Goal: Information Seeking & Learning: Learn about a topic

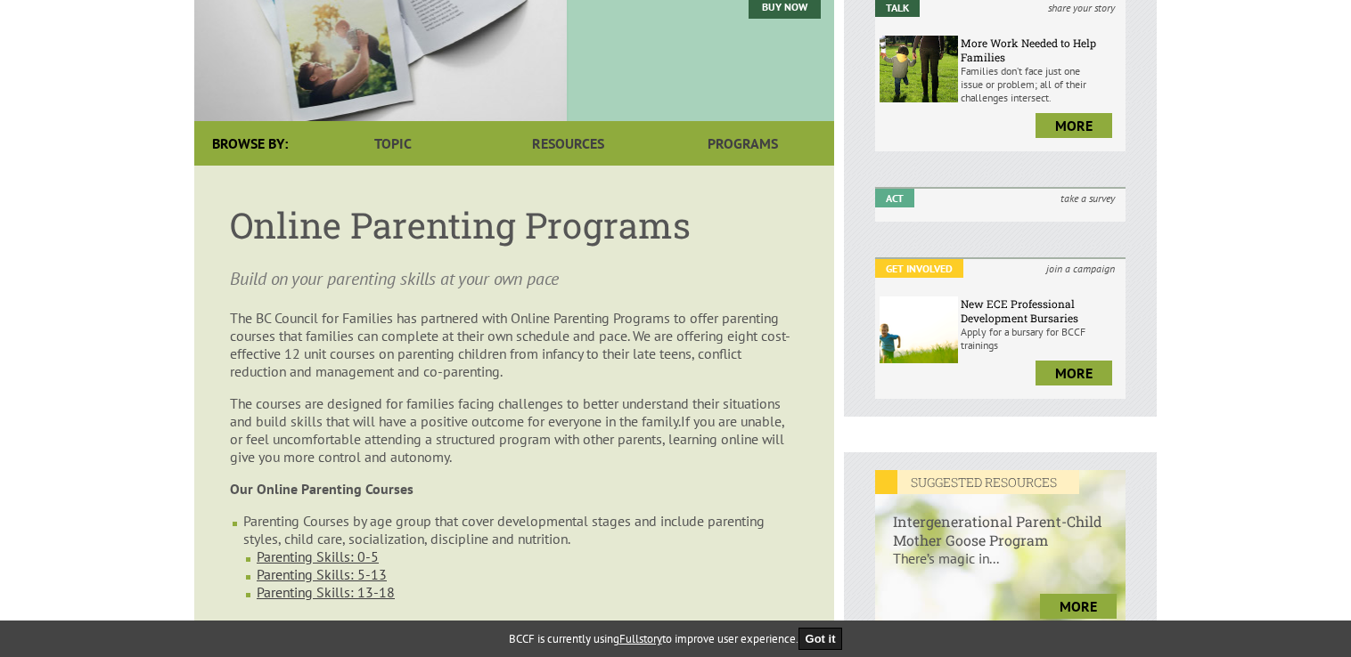
scroll to position [89, 0]
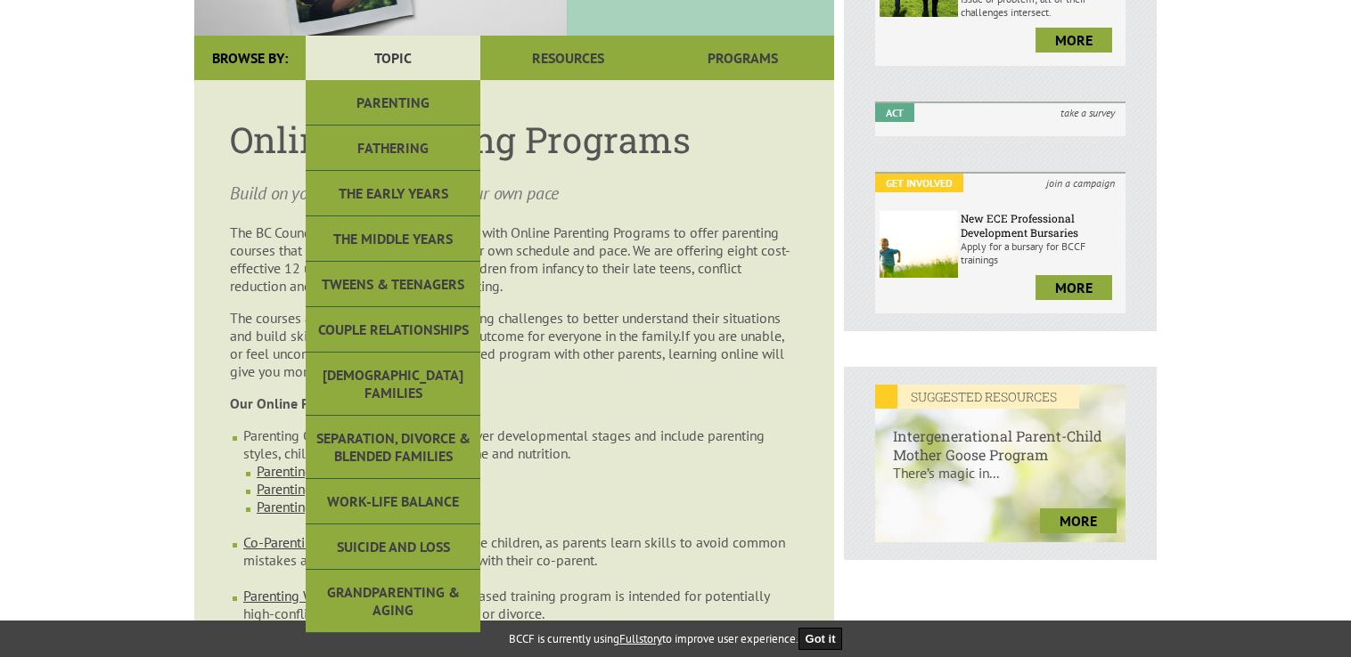
scroll to position [445, 0]
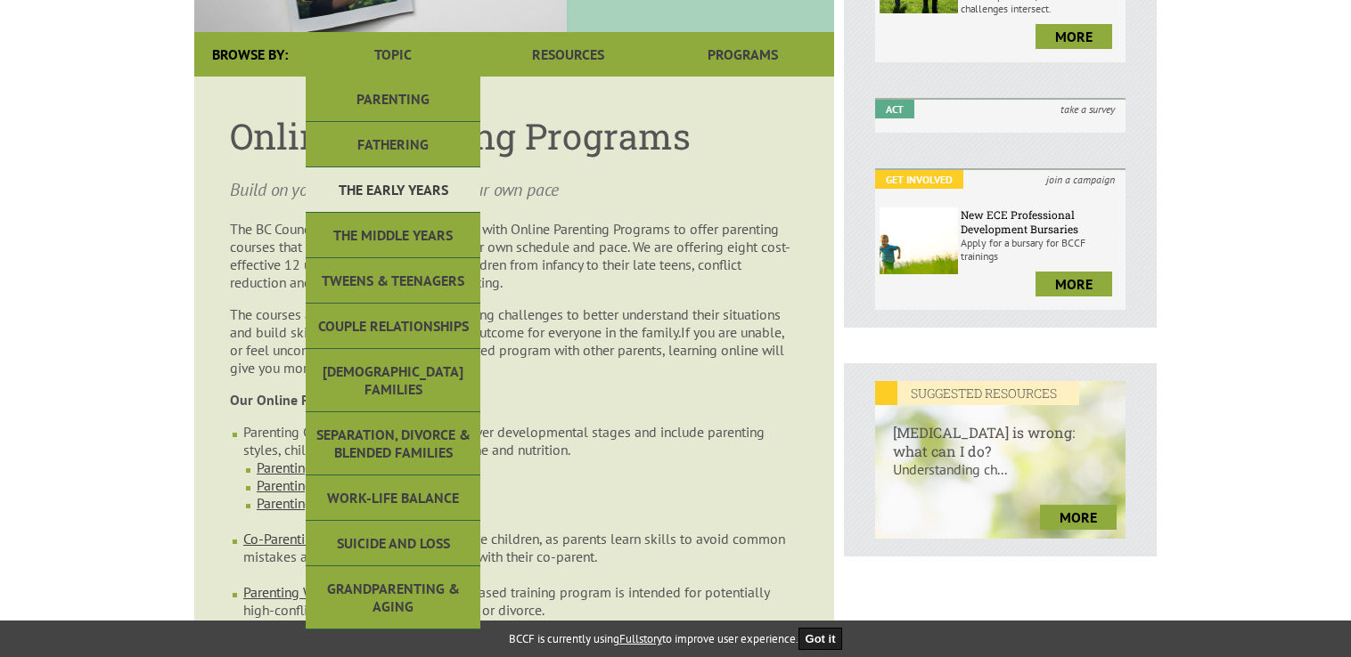
click at [387, 167] on link "The Early Years" at bounding box center [393, 189] width 175 height 45
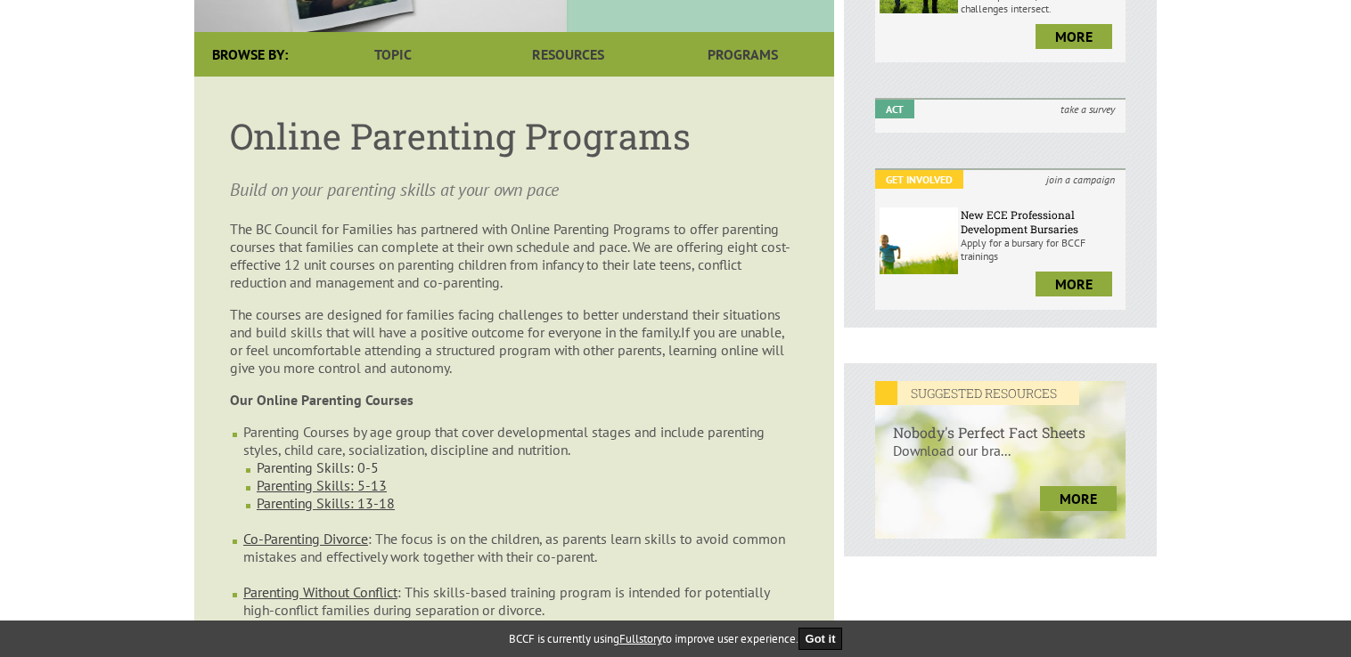
click at [352, 459] on link "Parenting Skills: 0-5" at bounding box center [318, 468] width 122 height 18
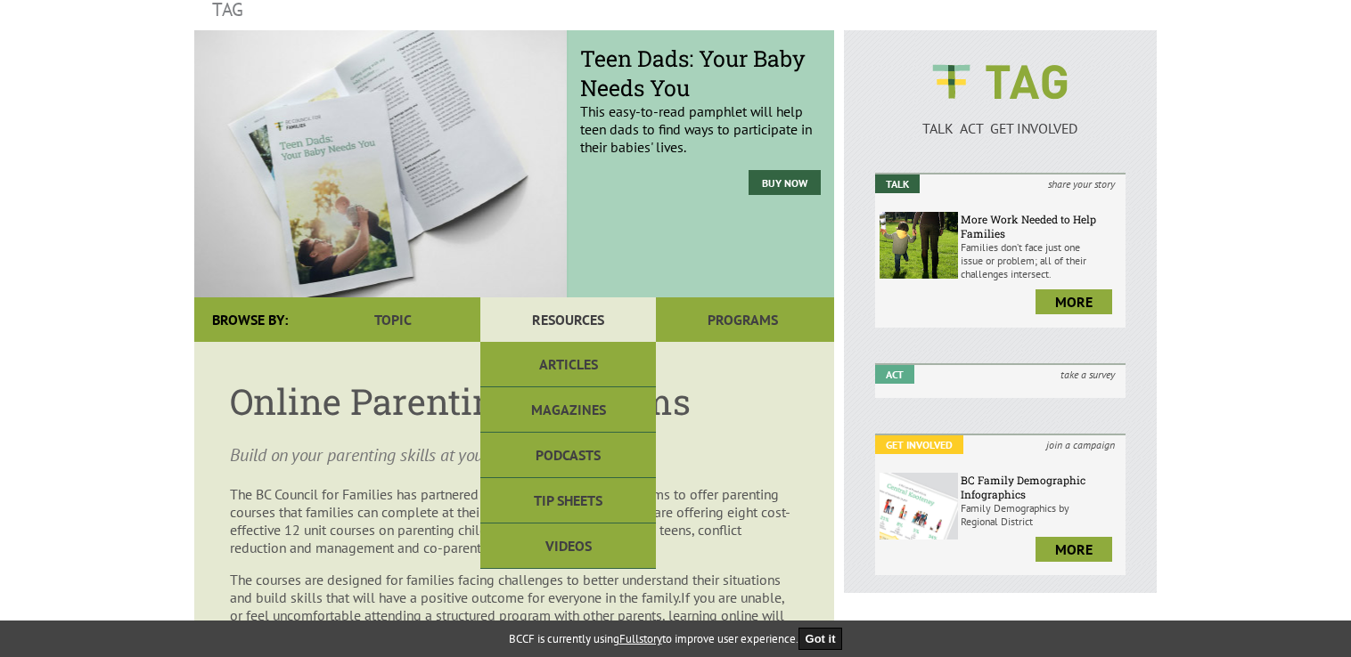
scroll to position [178, 0]
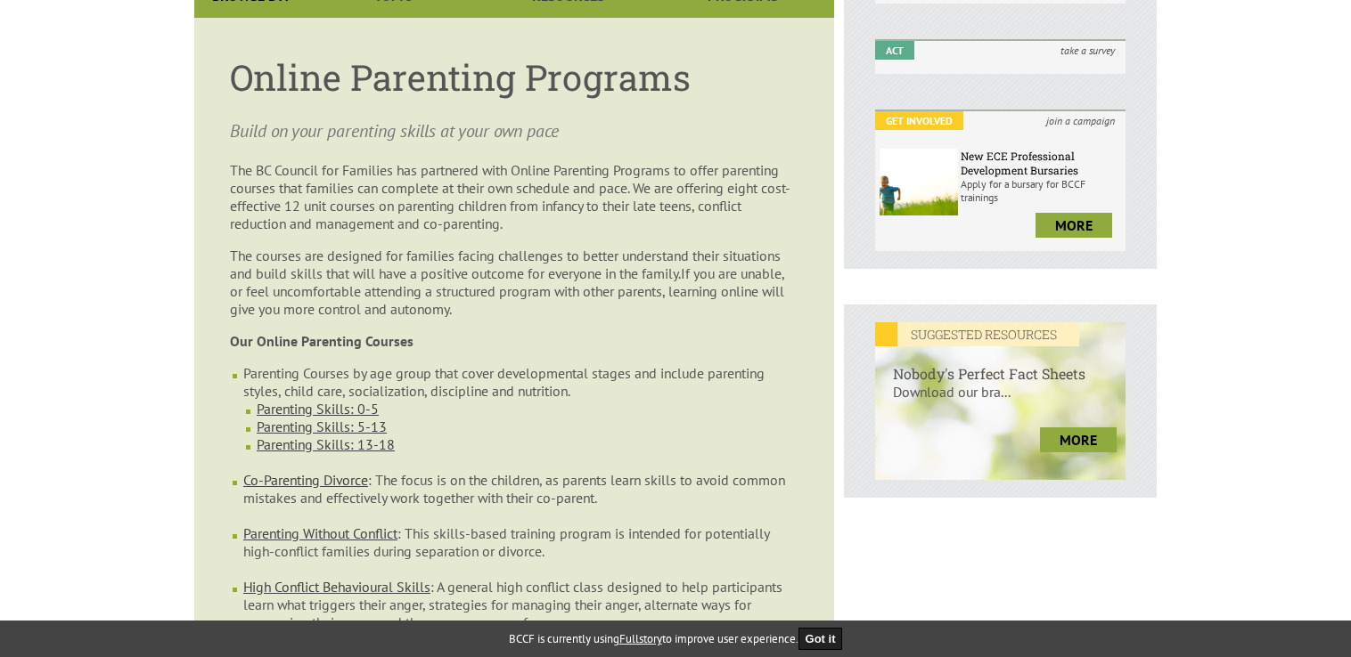
scroll to position [624, 0]
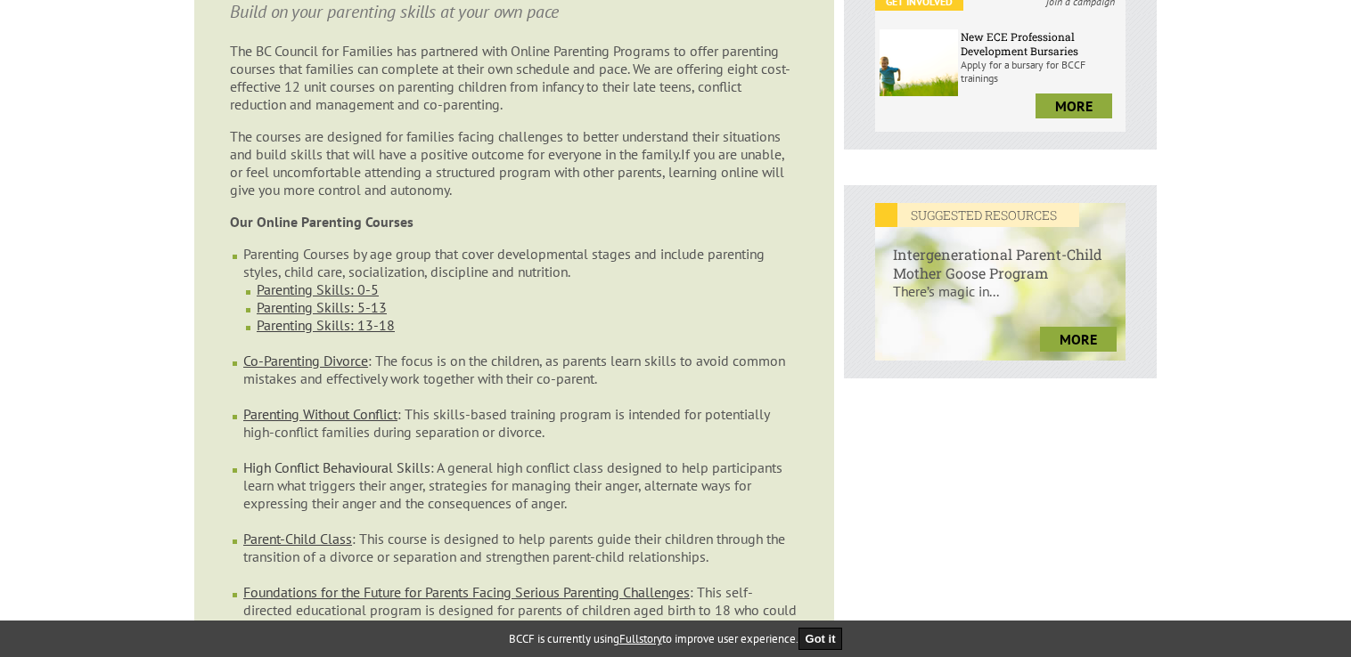
click at [392, 459] on link "High Conflict Behavioural Skills" at bounding box center [336, 468] width 187 height 18
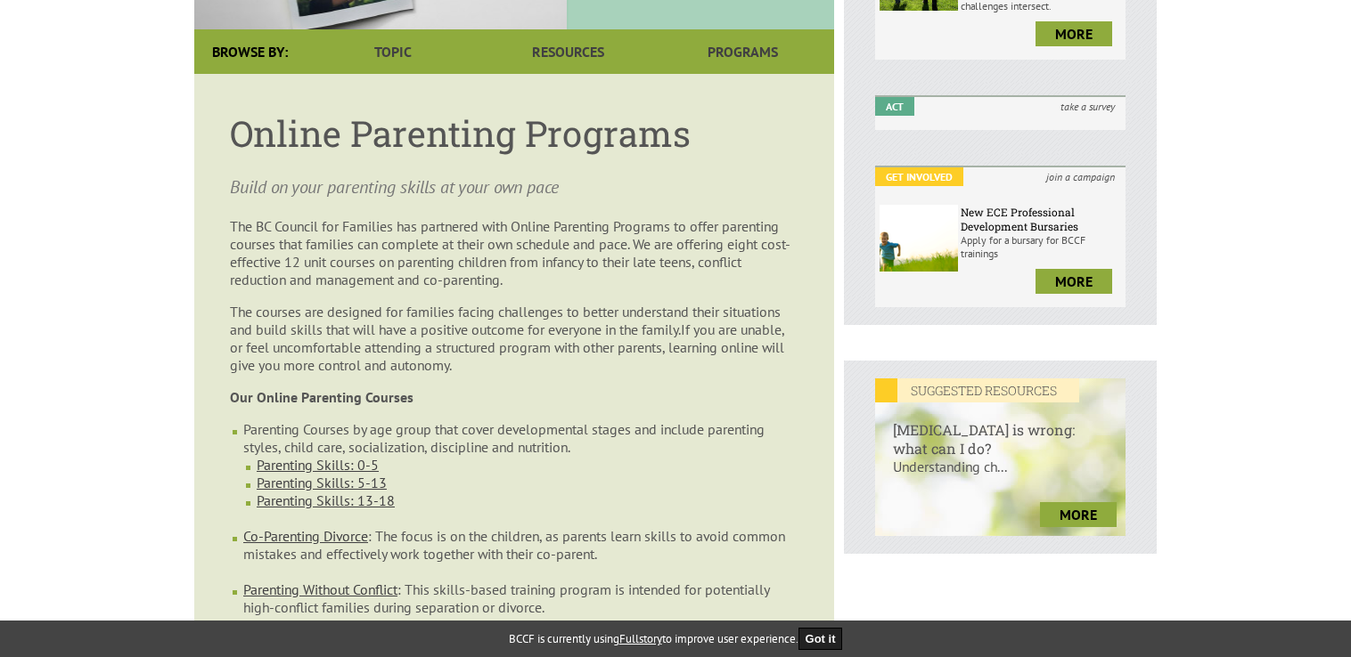
scroll to position [445, 0]
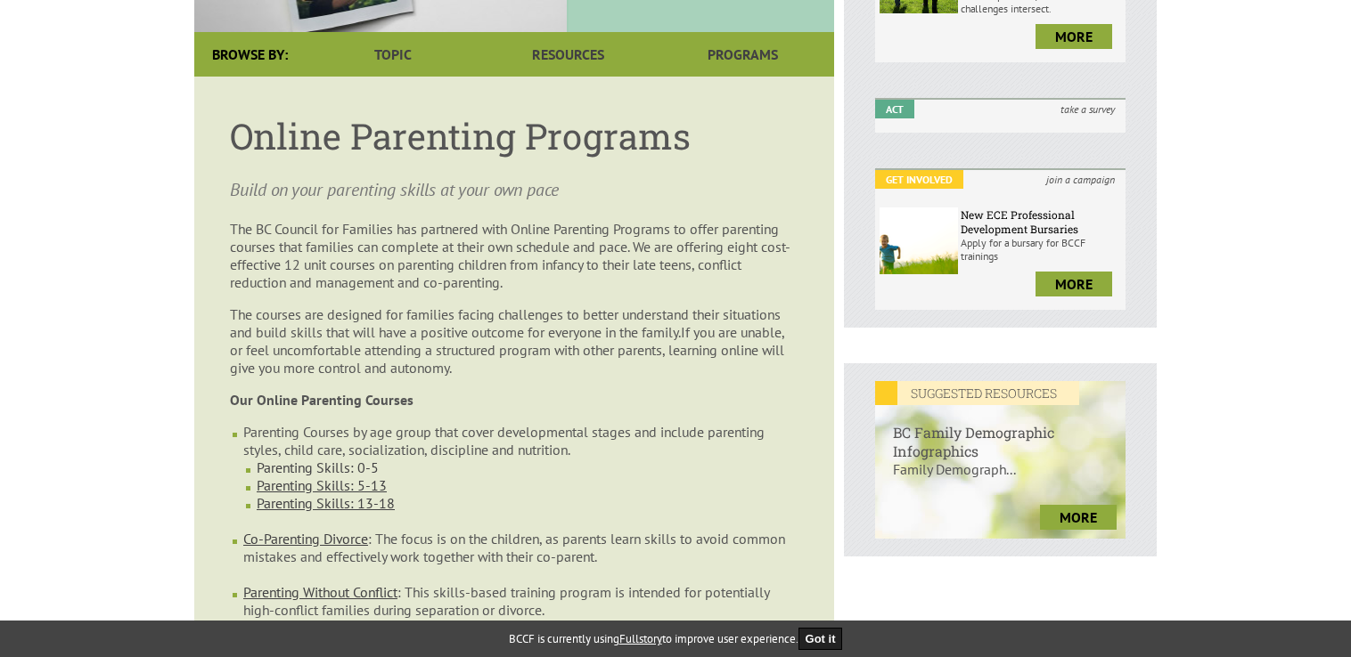
click at [324, 459] on link "Parenting Skills: 0-5" at bounding box center [318, 468] width 122 height 18
